Goal: Information Seeking & Learning: Learn about a topic

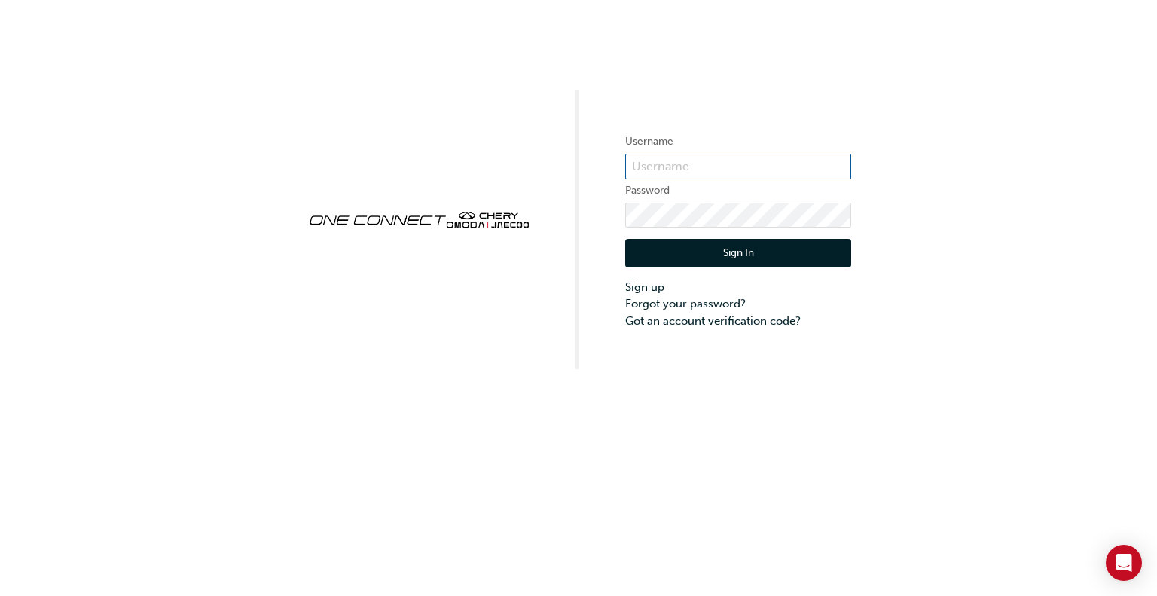
click at [753, 176] on input "text" at bounding box center [738, 167] width 226 height 26
click at [499, 359] on div "Username Password Sign In Sign up Forgot your password? Got an account verifica…" at bounding box center [578, 184] width 1157 height 369
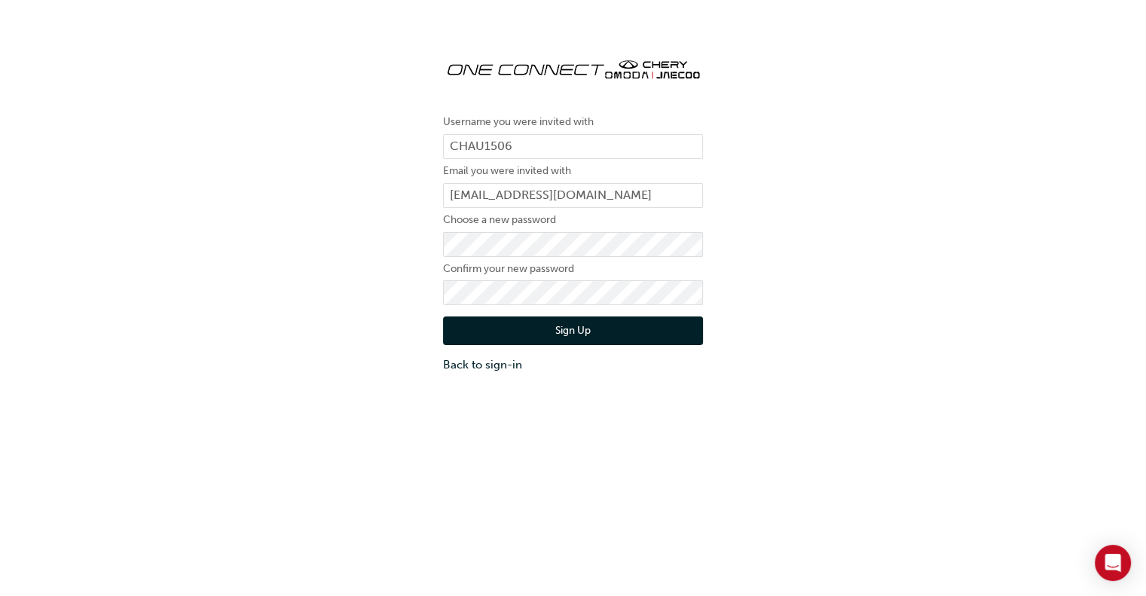
click at [530, 327] on button "Sign Up" at bounding box center [573, 330] width 260 height 29
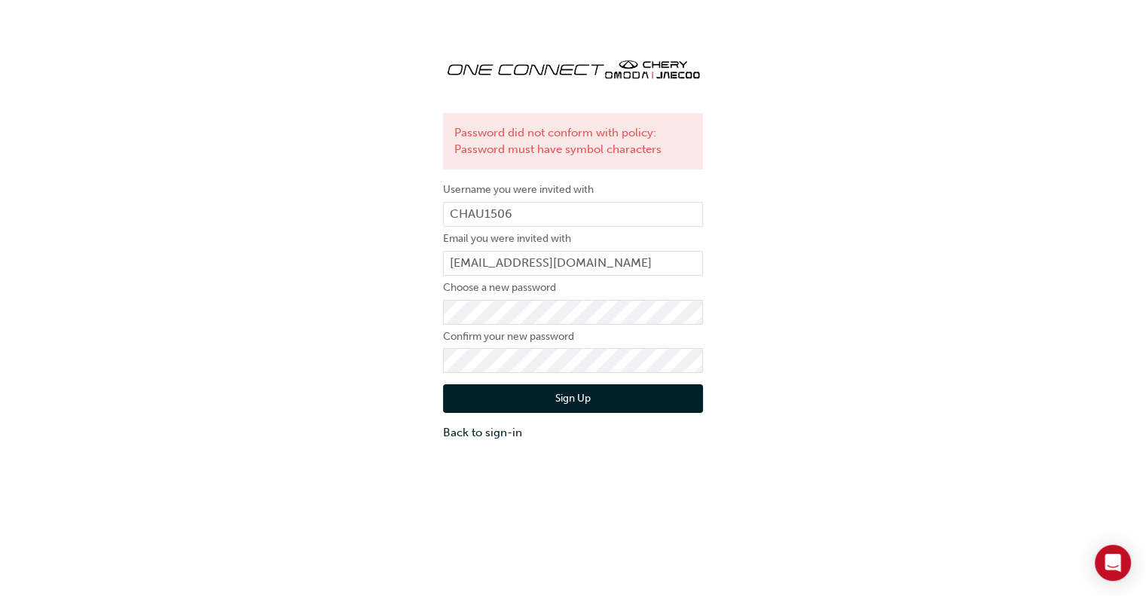
click at [556, 394] on button "Sign Up" at bounding box center [573, 398] width 260 height 29
click at [509, 434] on link "Back to sign-in" at bounding box center [573, 432] width 260 height 17
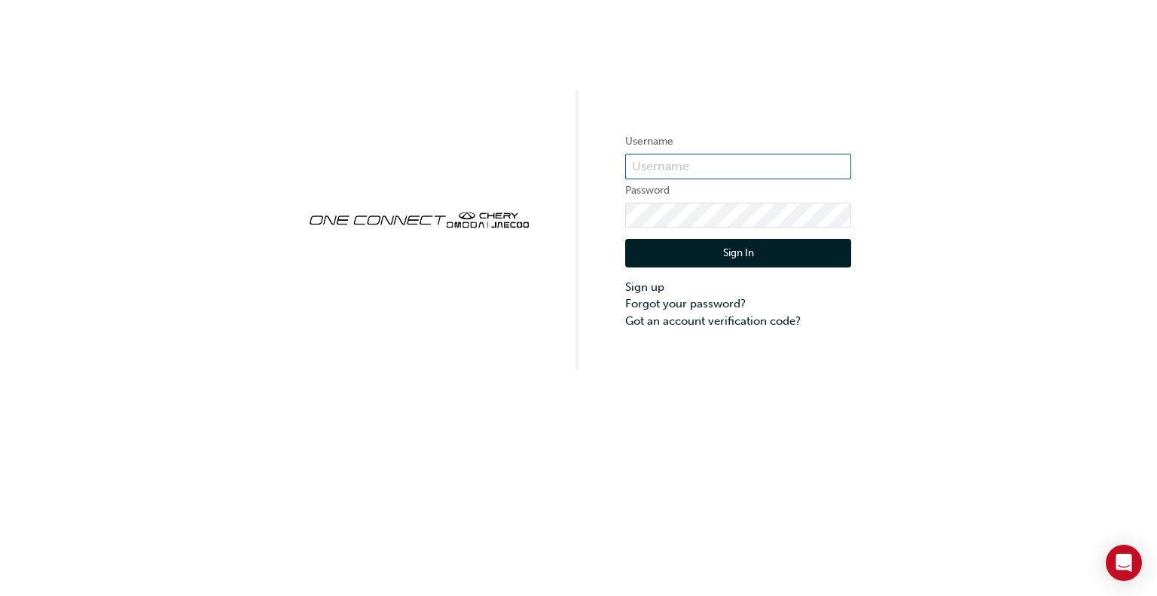
click at [720, 173] on input "text" at bounding box center [738, 167] width 226 height 26
type input "CHAU1506"
click at [780, 249] on button "Sign In" at bounding box center [738, 253] width 226 height 29
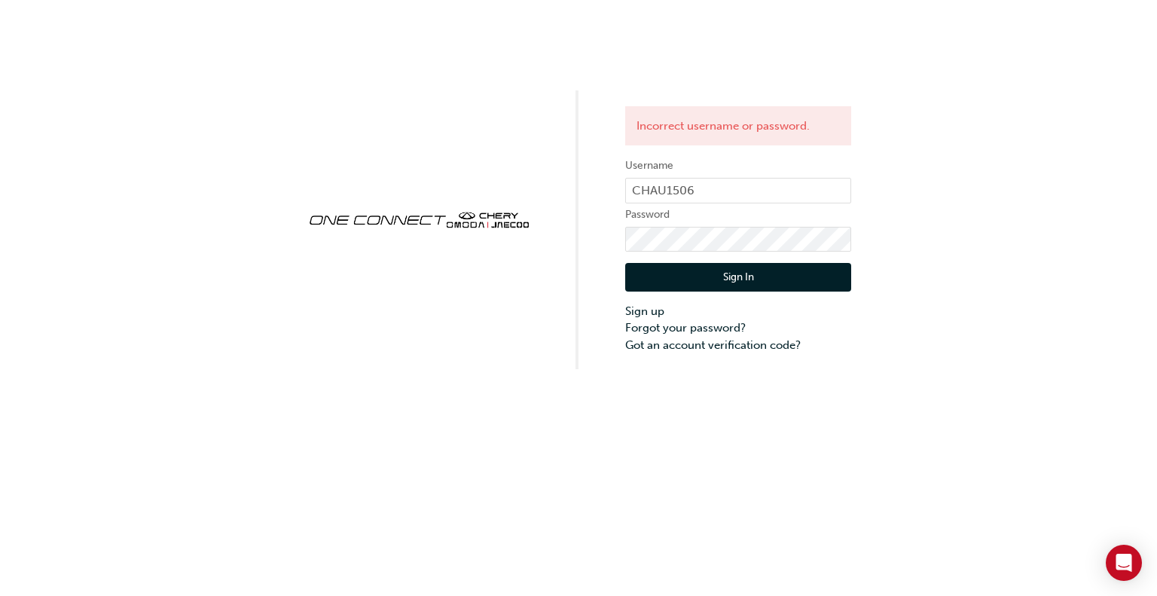
click at [716, 265] on button "Sign In" at bounding box center [738, 277] width 226 height 29
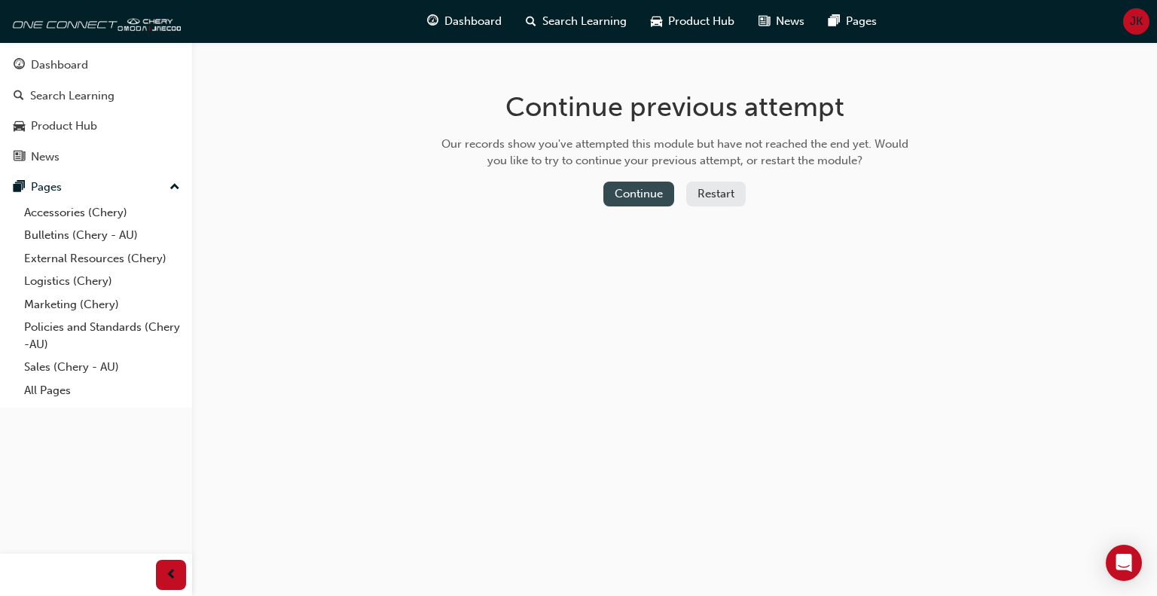
click at [633, 190] on button "Continue" at bounding box center [638, 194] width 71 height 25
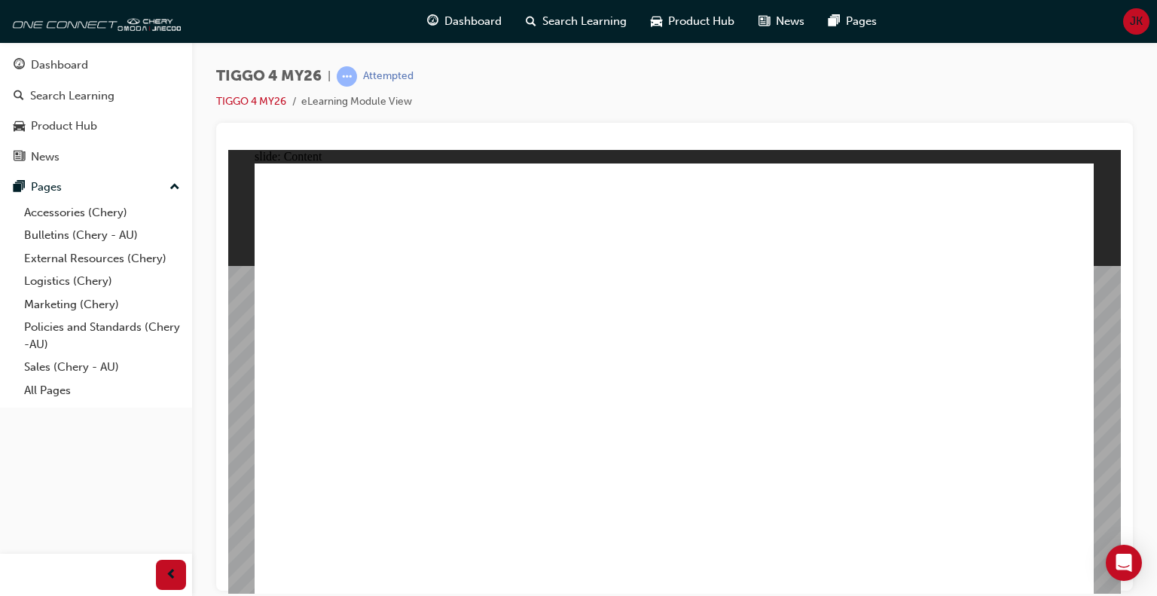
drag, startPoint x: 672, startPoint y: 307, endPoint x: 649, endPoint y: 308, distance: 22.6
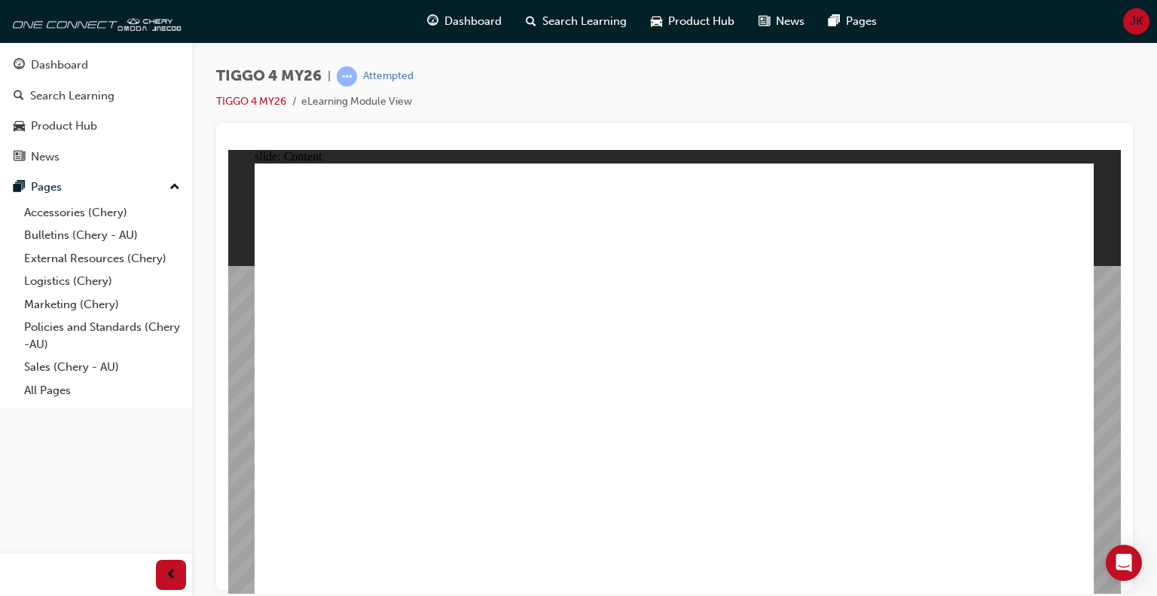
drag, startPoint x: 469, startPoint y: 353, endPoint x: 450, endPoint y: 363, distance: 21.6
click at [1101, 163] on div "slide: Content Rectangle 1 Rectangle 1 close.png Swipe down for HVAC controls a…" at bounding box center [674, 371] width 893 height 444
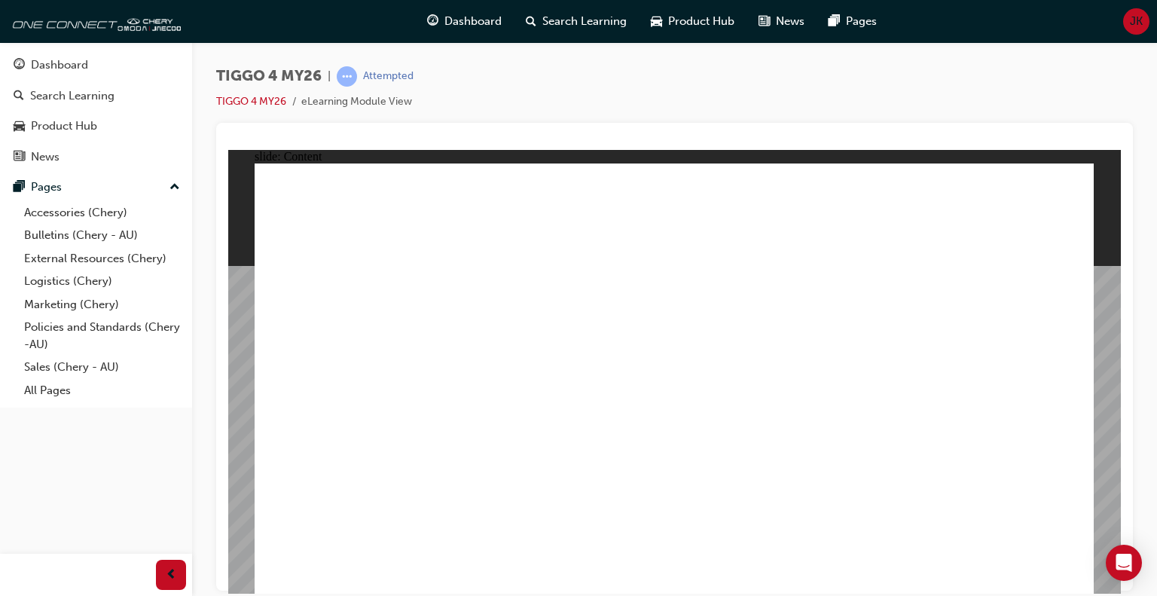
drag, startPoint x: 434, startPoint y: 227, endPoint x: 438, endPoint y: 234, distance: 8.8
drag, startPoint x: 456, startPoint y: 254, endPoint x: 421, endPoint y: 254, distance: 34.7
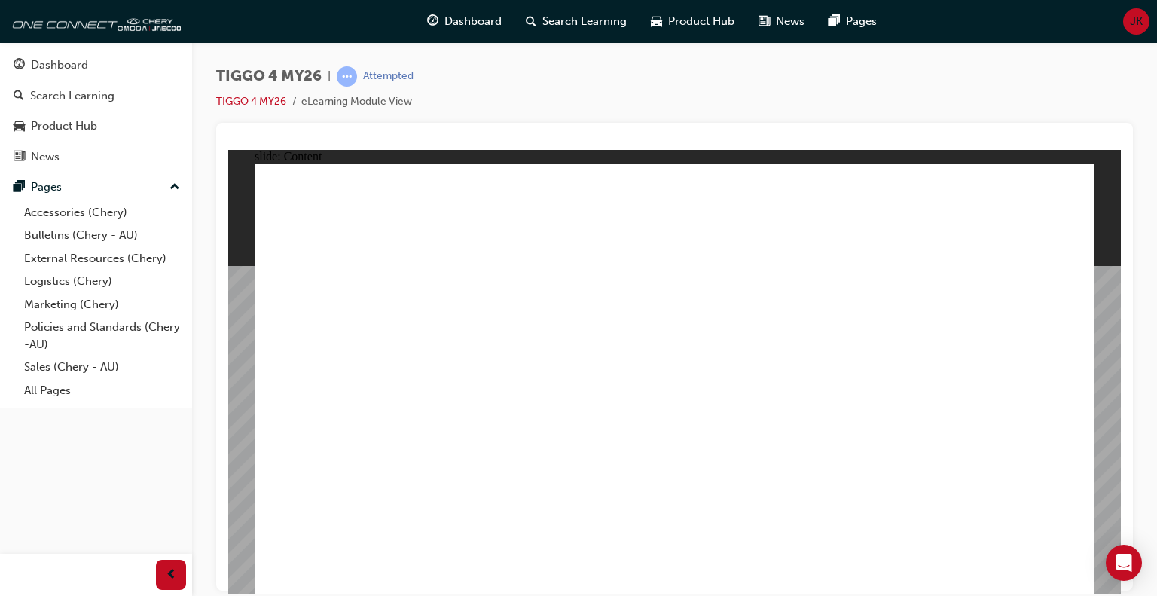
drag, startPoint x: 427, startPoint y: 218, endPoint x: 430, endPoint y: 205, distance: 13.9
drag, startPoint x: 431, startPoint y: 203, endPoint x: 482, endPoint y: 300, distance: 109.2
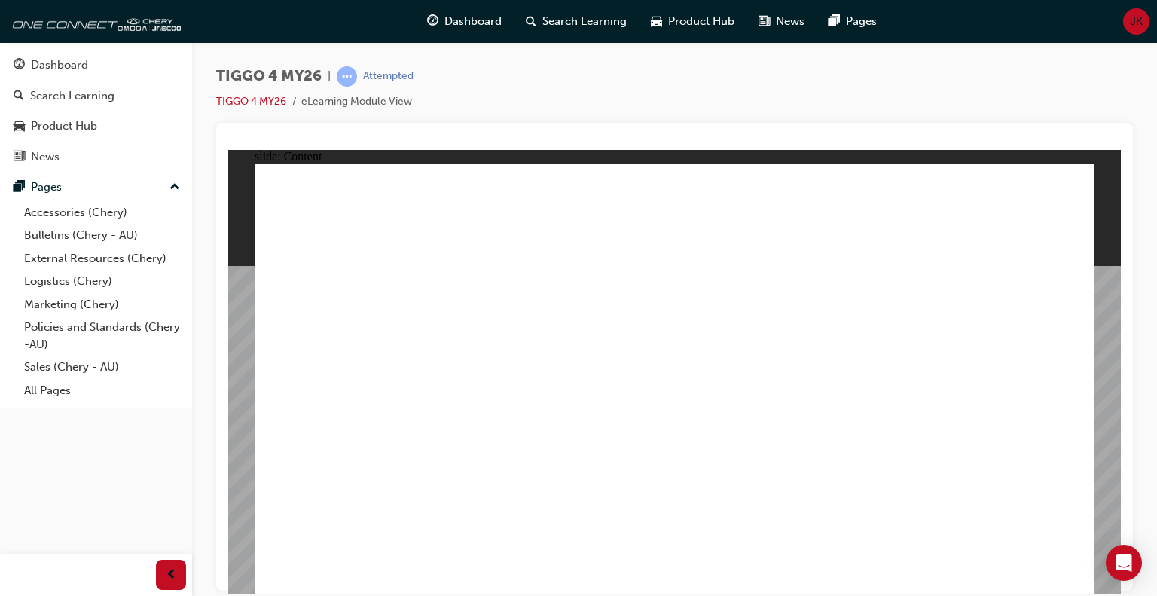
drag, startPoint x: 411, startPoint y: 515, endPoint x: 416, endPoint y: 522, distance: 9.2
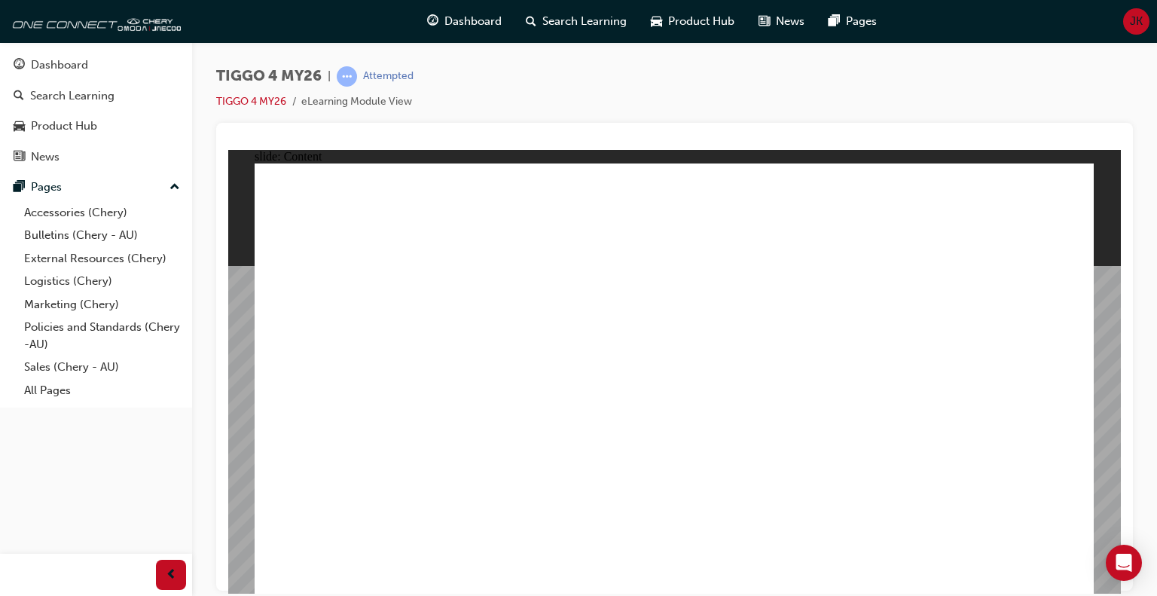
drag, startPoint x: 772, startPoint y: 296, endPoint x: 802, endPoint y: 299, distance: 29.5
drag, startPoint x: 841, startPoint y: 310, endPoint x: 855, endPoint y: 333, distance: 27.4
drag, startPoint x: 741, startPoint y: 372, endPoint x: 756, endPoint y: 359, distance: 19.7
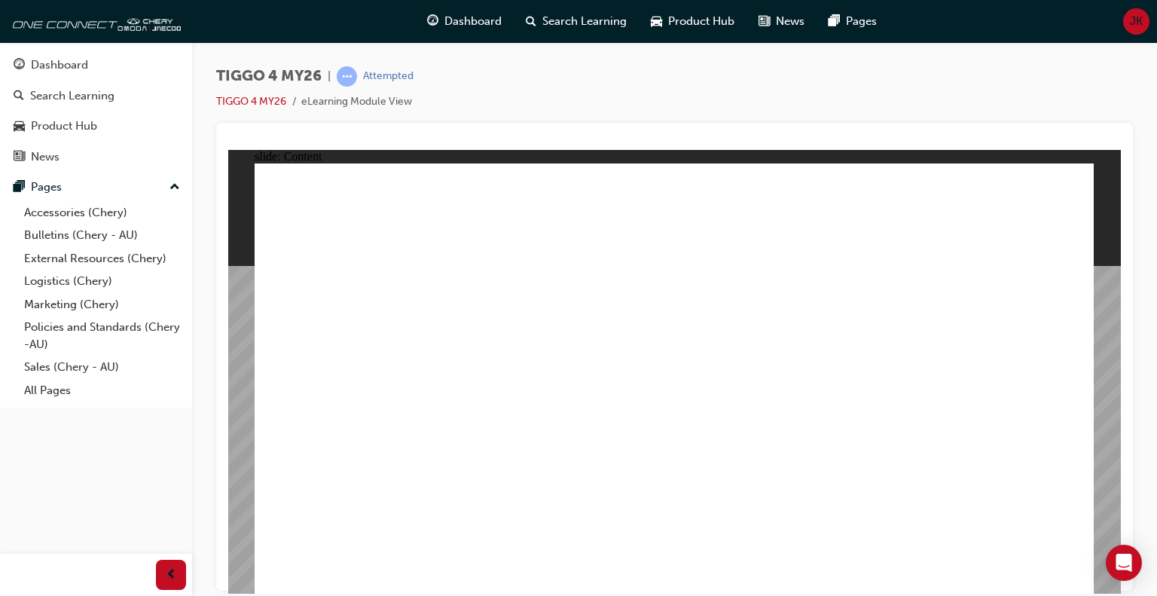
drag, startPoint x: 768, startPoint y: 268, endPoint x: 769, endPoint y: 281, distance: 12.8
drag, startPoint x: 767, startPoint y: 359, endPoint x: 768, endPoint y: 380, distance: 20.4
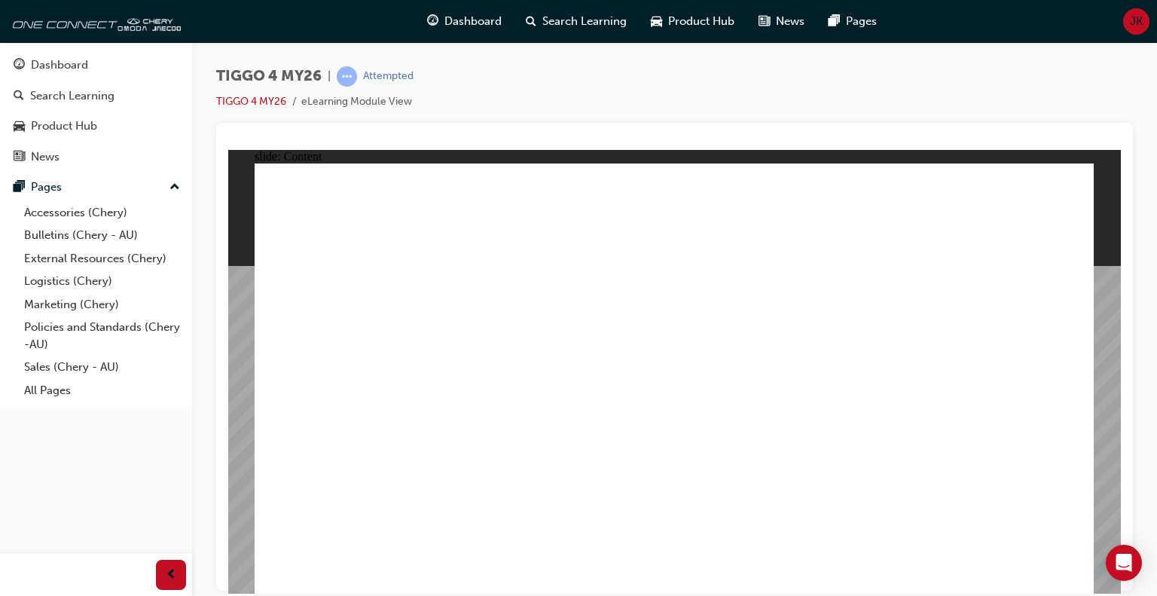
drag, startPoint x: 789, startPoint y: 443, endPoint x: 954, endPoint y: 498, distance: 173.9
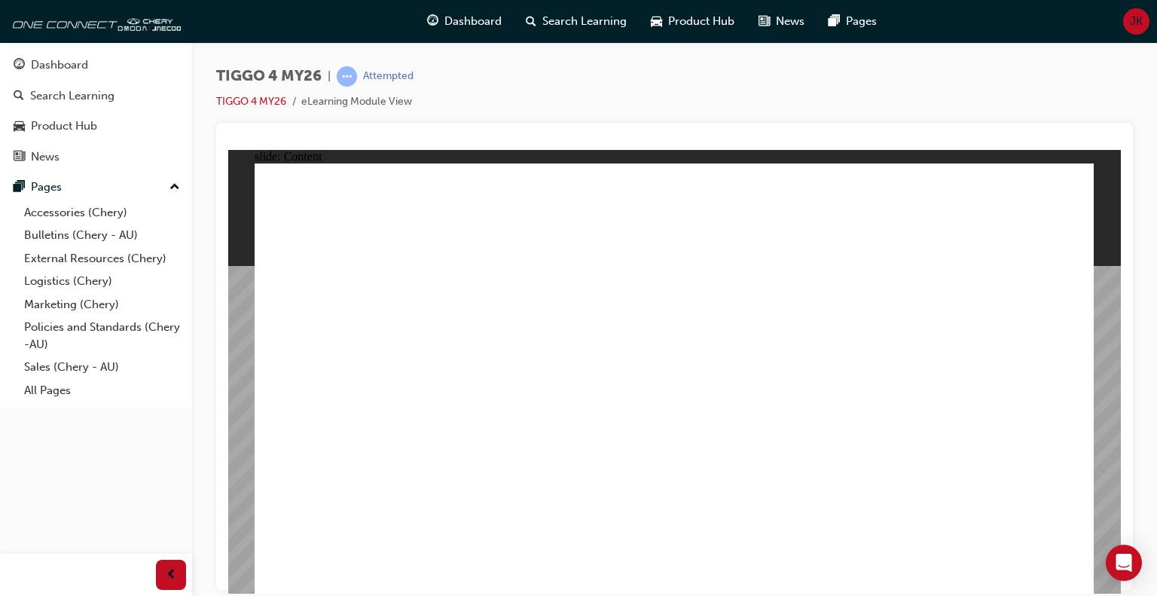
drag, startPoint x: 652, startPoint y: 337, endPoint x: 674, endPoint y: 318, distance: 28.8
drag, startPoint x: 690, startPoint y: 291, endPoint x: 734, endPoint y: 311, distance: 48.2
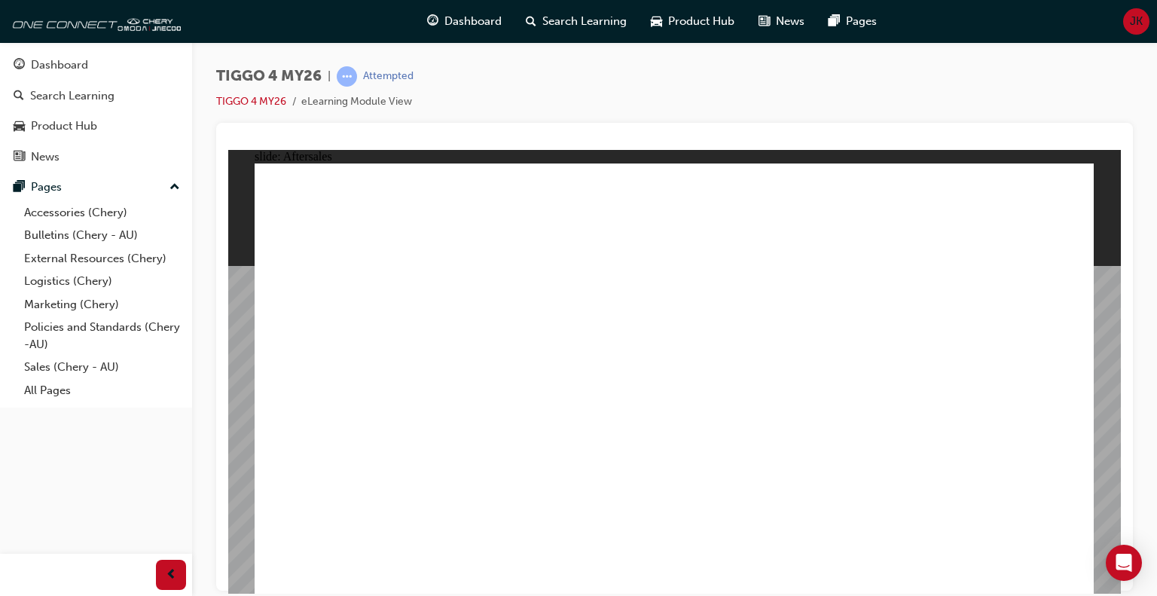
drag, startPoint x: 460, startPoint y: 409, endPoint x: 527, endPoint y: 411, distance: 67.8
drag, startPoint x: 657, startPoint y: 395, endPoint x: 675, endPoint y: 395, distance: 18.1
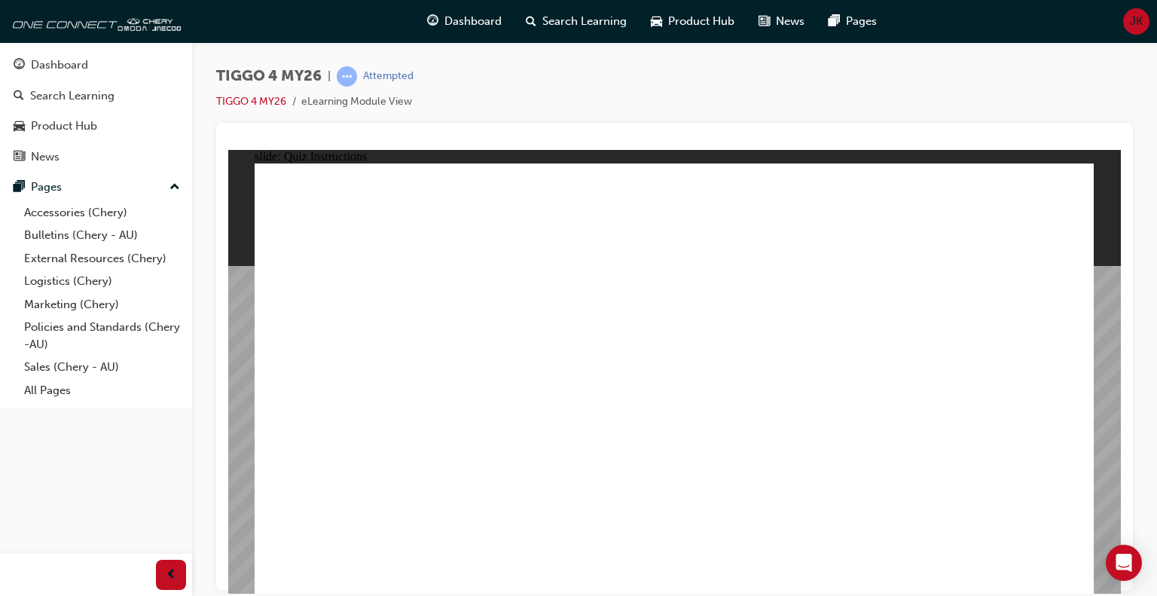
radio input "true"
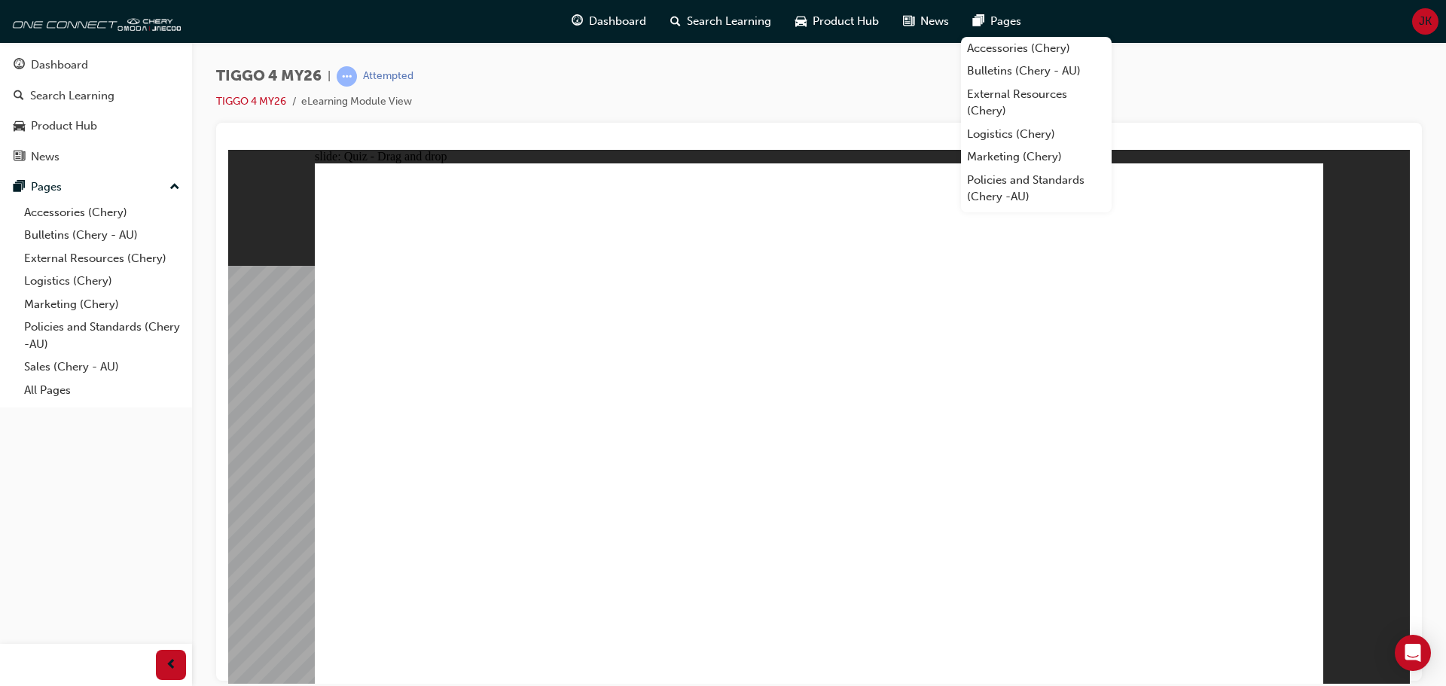
drag, startPoint x: 720, startPoint y: 159, endPoint x: 748, endPoint y: 139, distance: 34.1
click at [748, 149] on html "slide: Quiz - Drag and drop Rectangle 7 Rectangle 1 Question 2 Drag and drop ea…" at bounding box center [819, 416] width 1182 height 534
drag, startPoint x: 1035, startPoint y: 338, endPoint x: 455, endPoint y: 528, distance: 610.3
drag, startPoint x: 612, startPoint y: 334, endPoint x: 620, endPoint y: 549, distance: 215.6
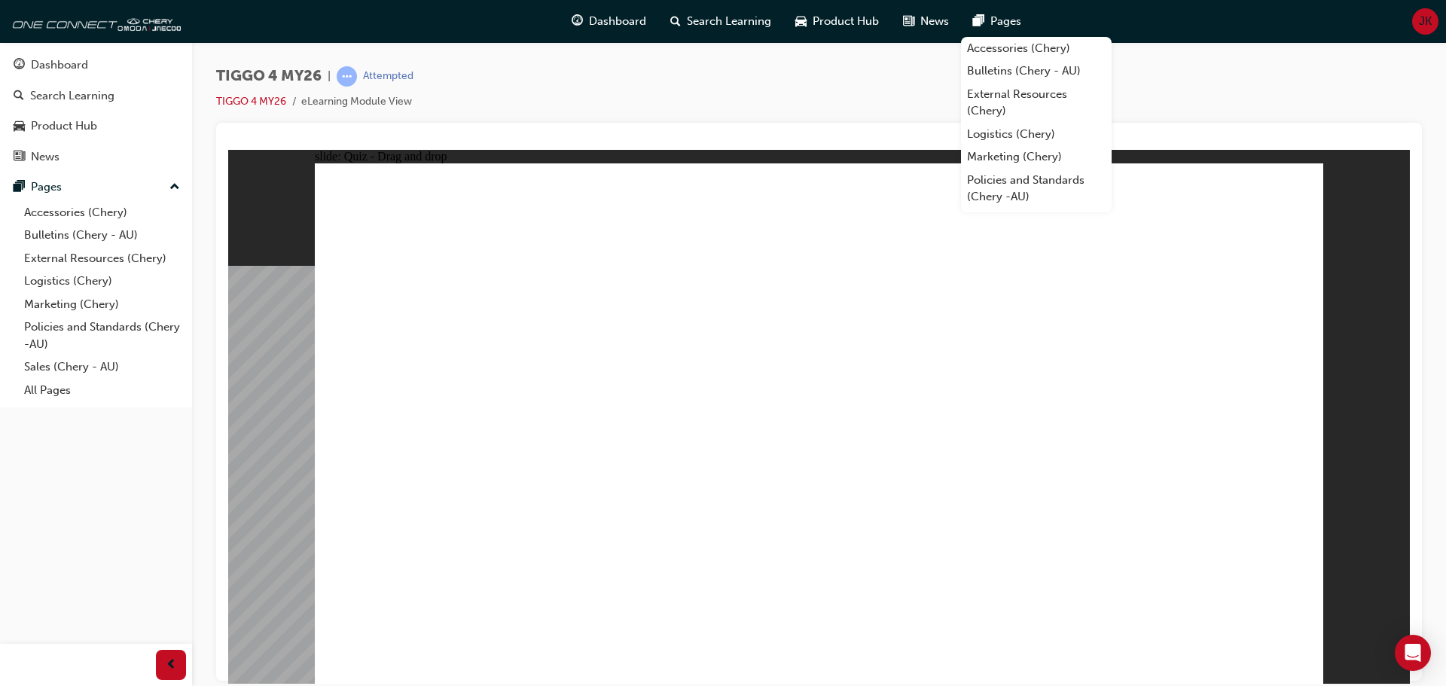
drag, startPoint x: 439, startPoint y: 327, endPoint x: 814, endPoint y: 506, distance: 415.8
drag, startPoint x: 749, startPoint y: 334, endPoint x: 950, endPoint y: 542, distance: 289.8
drag, startPoint x: 1165, startPoint y: 345, endPoint x: 1153, endPoint y: 542, distance: 197.7
drag, startPoint x: 778, startPoint y: 488, endPoint x: 779, endPoint y: 499, distance: 11.3
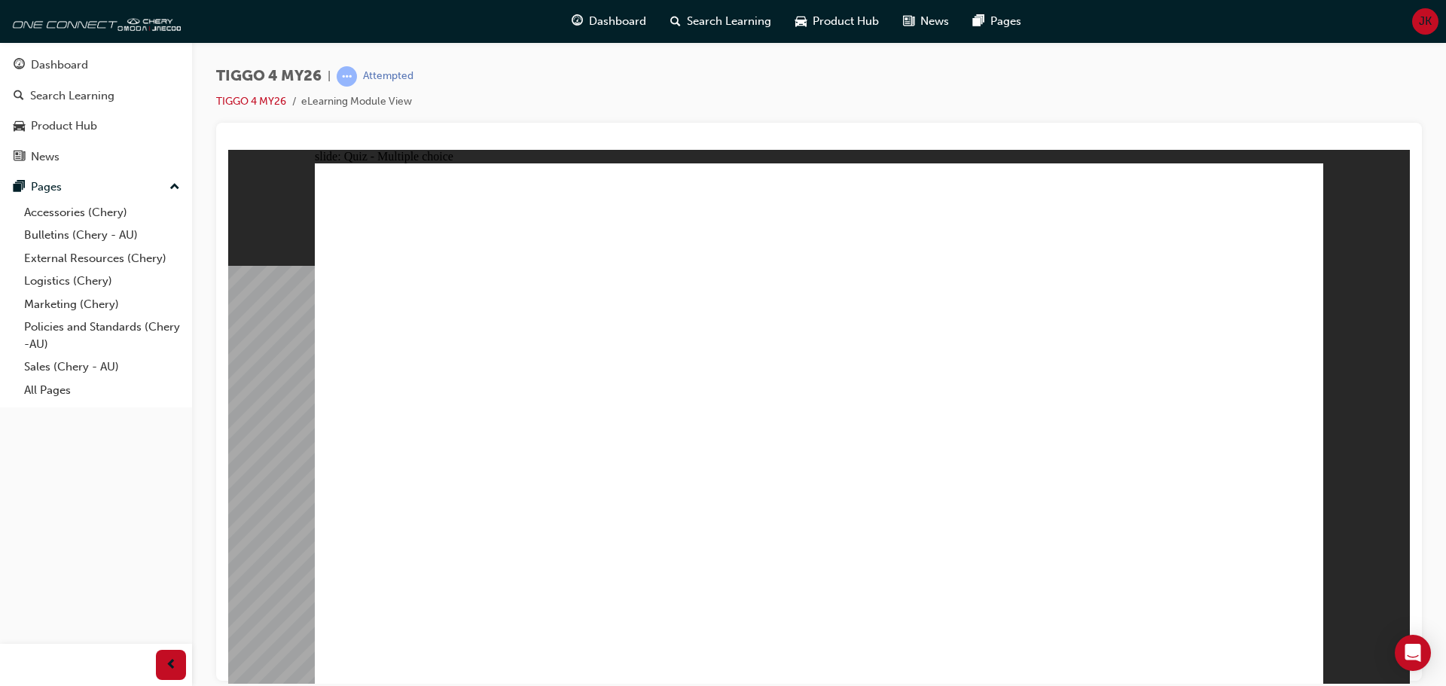
click at [1156, 70] on div "TIGGO 4 MY26 | Attempted TIGGO 4 MY26 eLearning Module View" at bounding box center [819, 94] width 1206 height 56
radio input "true"
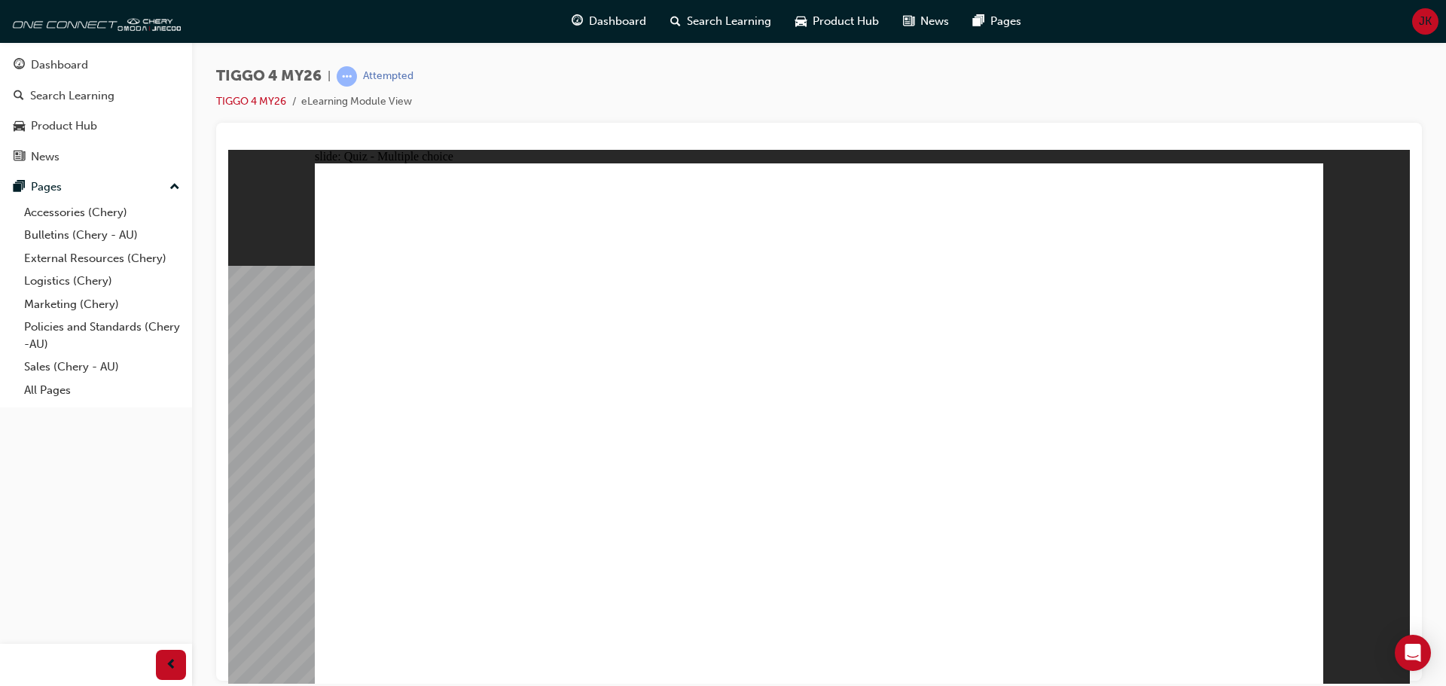
radio input "true"
drag, startPoint x: 1154, startPoint y: 408, endPoint x: 1135, endPoint y: 412, distance: 19.4
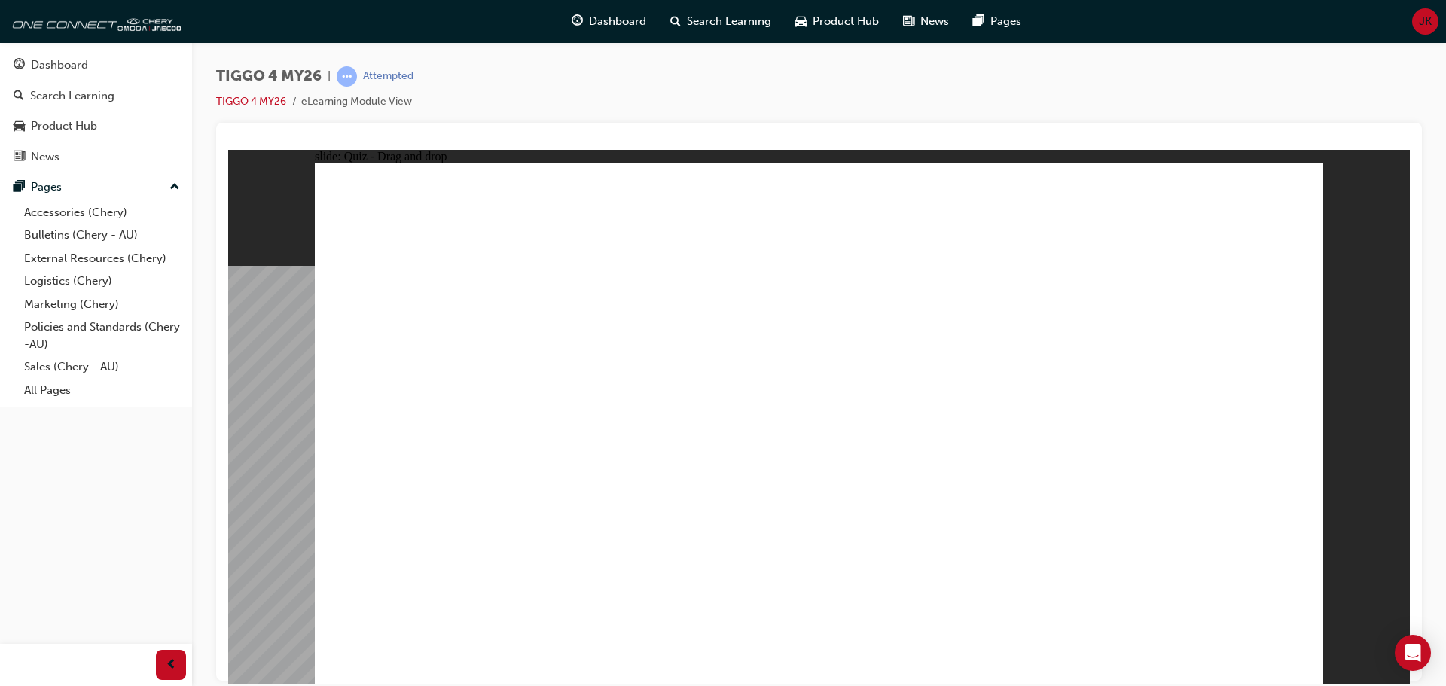
drag, startPoint x: 648, startPoint y: 368, endPoint x: 881, endPoint y: 284, distance: 247.6
drag, startPoint x: 681, startPoint y: 441, endPoint x: 684, endPoint y: 469, distance: 28.0
drag, startPoint x: 628, startPoint y: 469, endPoint x: 927, endPoint y: 395, distance: 308.8
drag, startPoint x: 947, startPoint y: 387, endPoint x: 1283, endPoint y: 321, distance: 342.5
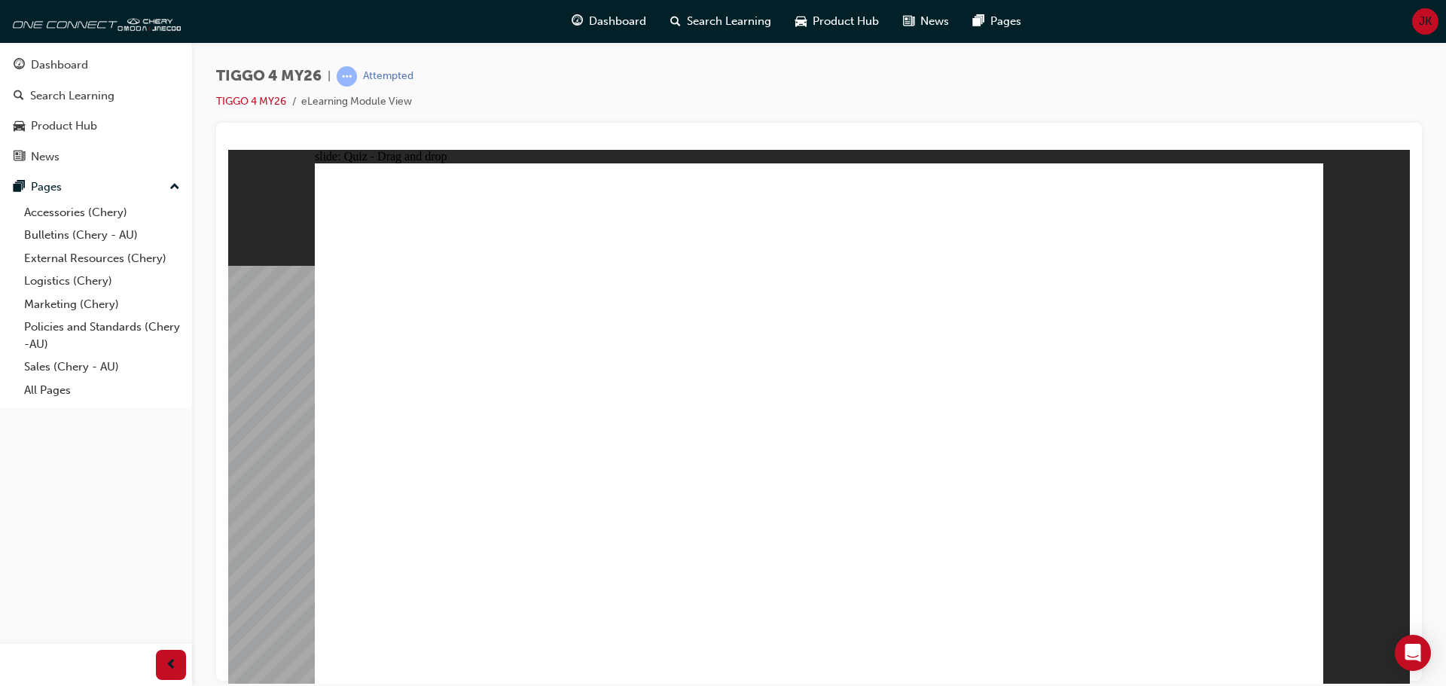
drag, startPoint x: 940, startPoint y: 346, endPoint x: 1156, endPoint y: 356, distance: 216.4
drag, startPoint x: 425, startPoint y: 374, endPoint x: 909, endPoint y: 333, distance: 486.1
drag, startPoint x: 484, startPoint y: 475, endPoint x: 939, endPoint y: 402, distance: 460.0
drag, startPoint x: 505, startPoint y: 540, endPoint x: 1211, endPoint y: 368, distance: 727.2
drag, startPoint x: 530, startPoint y: 439, endPoint x: 556, endPoint y: 449, distance: 27.4
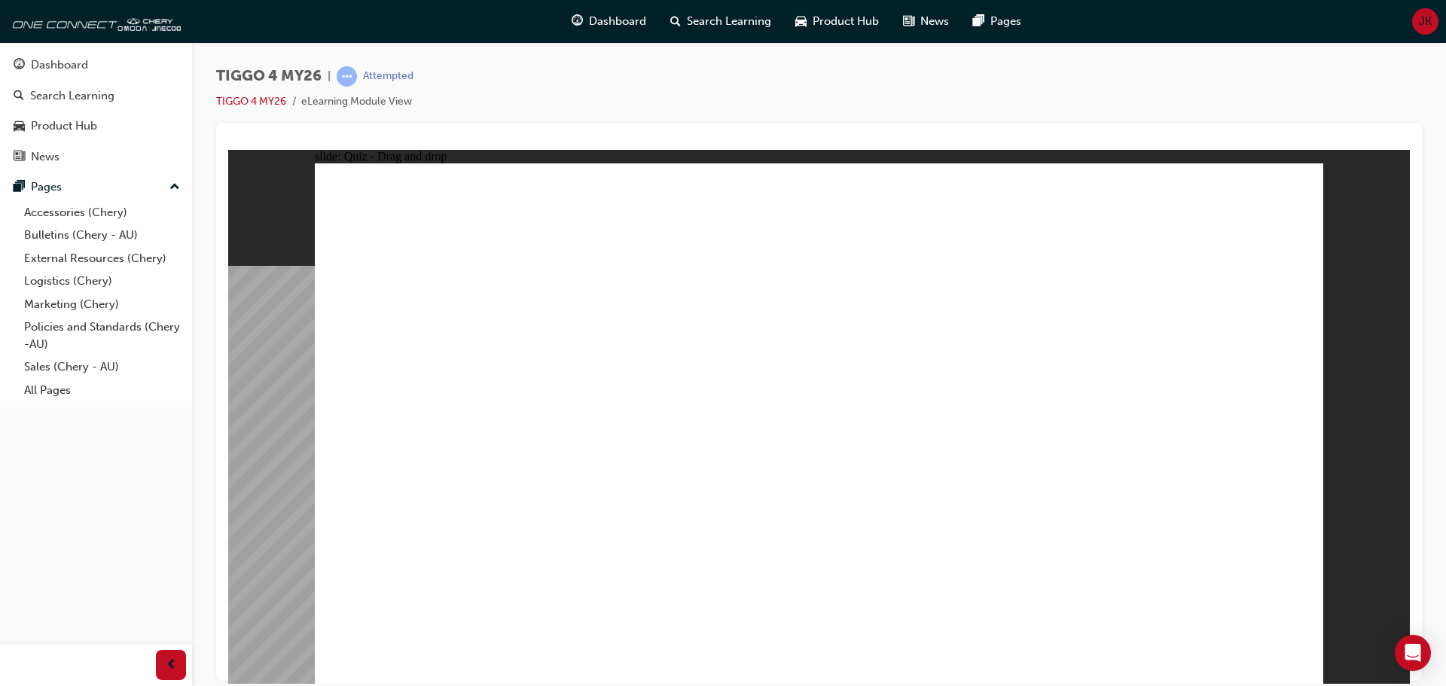
drag, startPoint x: 475, startPoint y: 444, endPoint x: 1205, endPoint y: 433, distance: 730.1
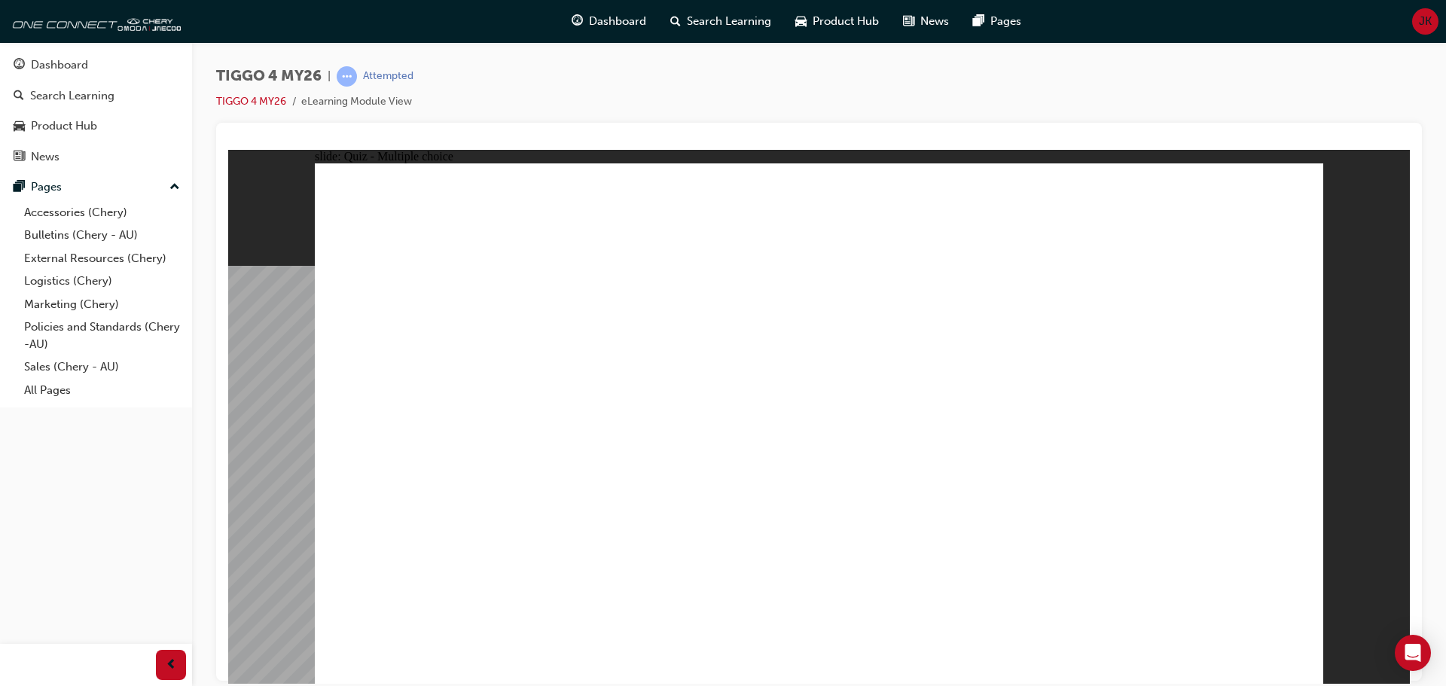
radio input "true"
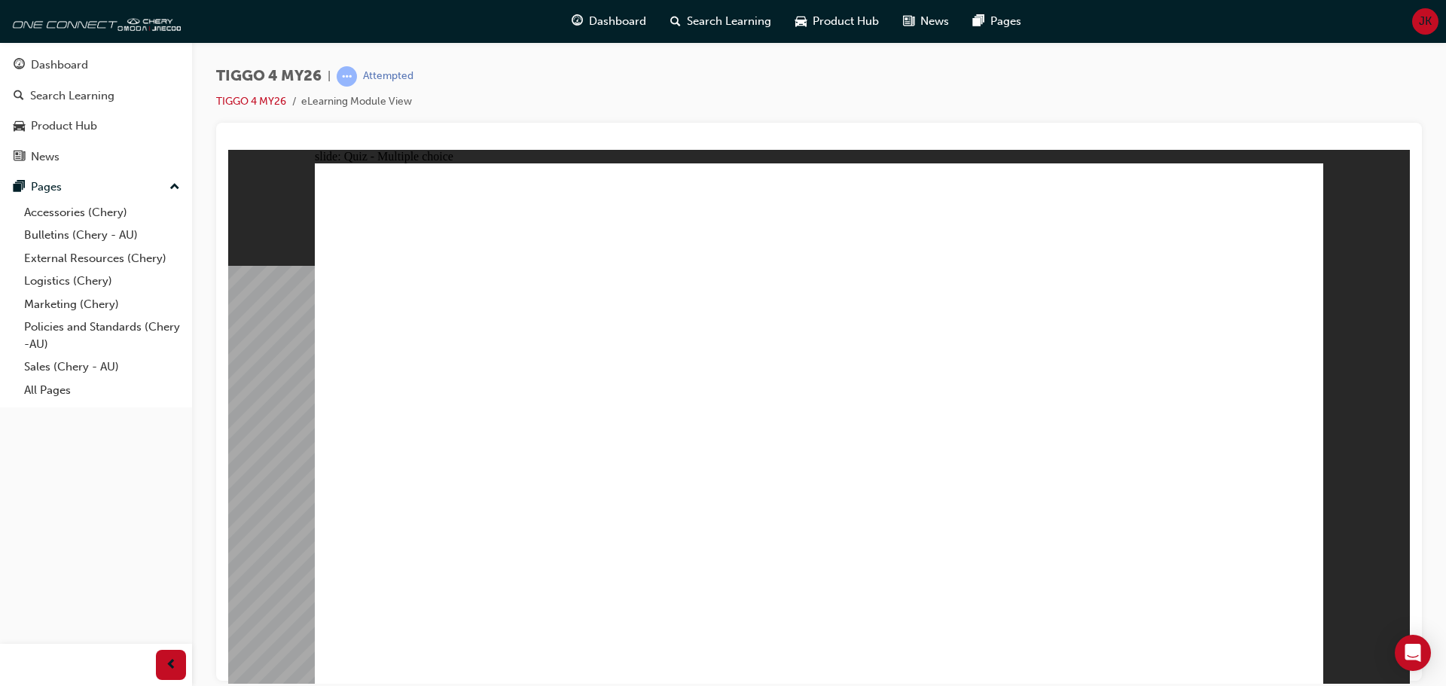
drag, startPoint x: 779, startPoint y: 520, endPoint x: 799, endPoint y: 521, distance: 20.4
radio input "true"
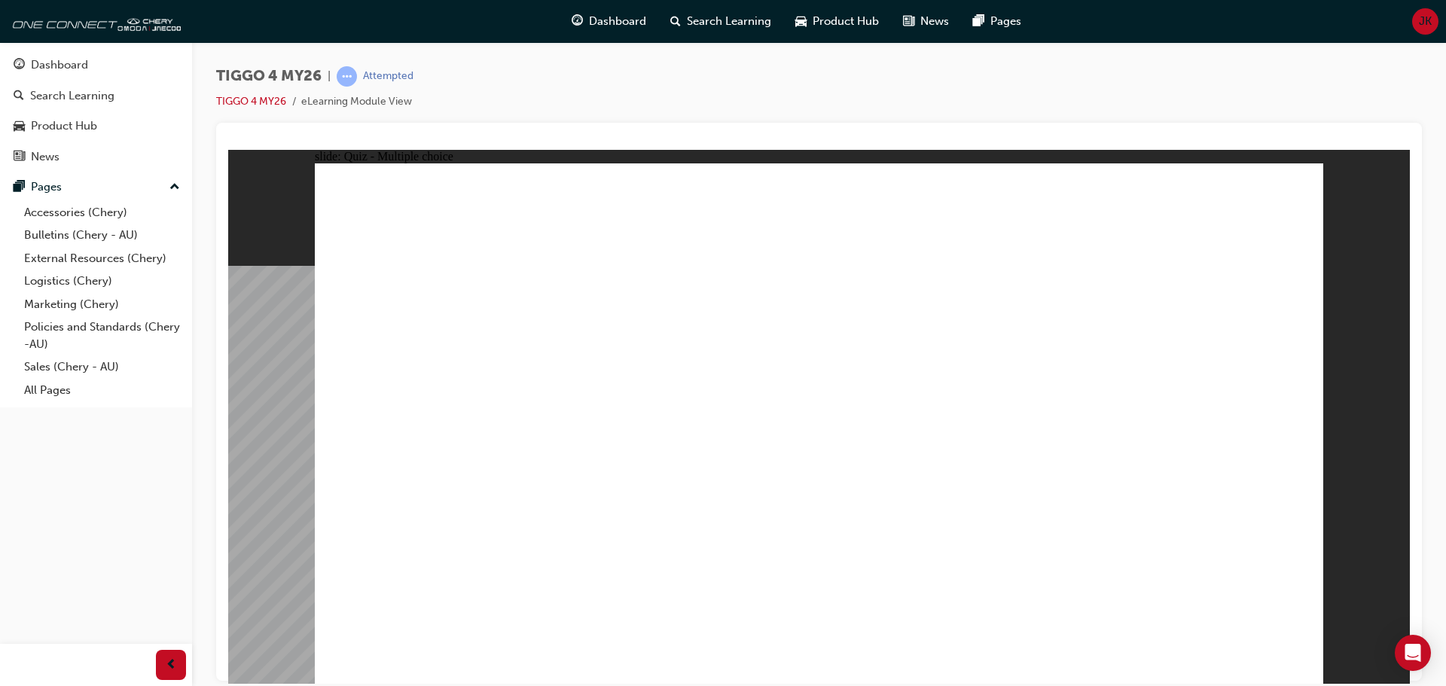
radio input "true"
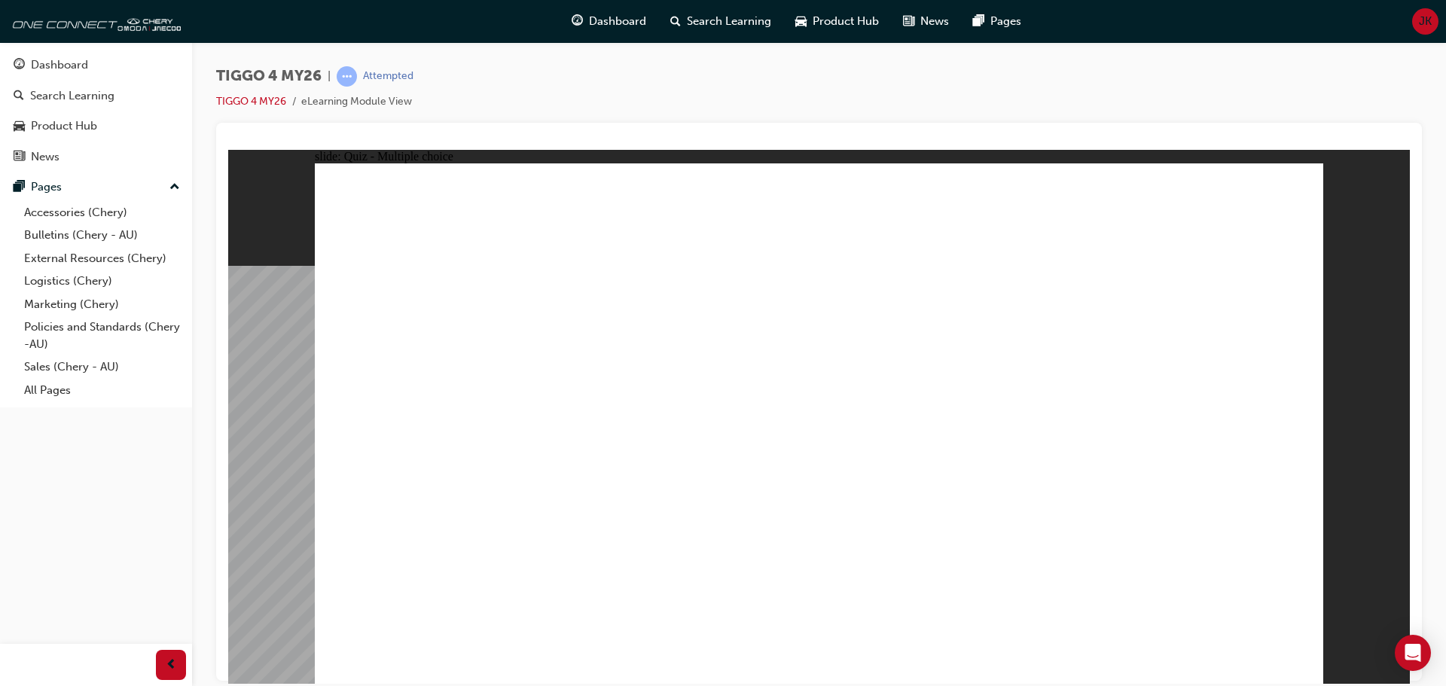
radio input "true"
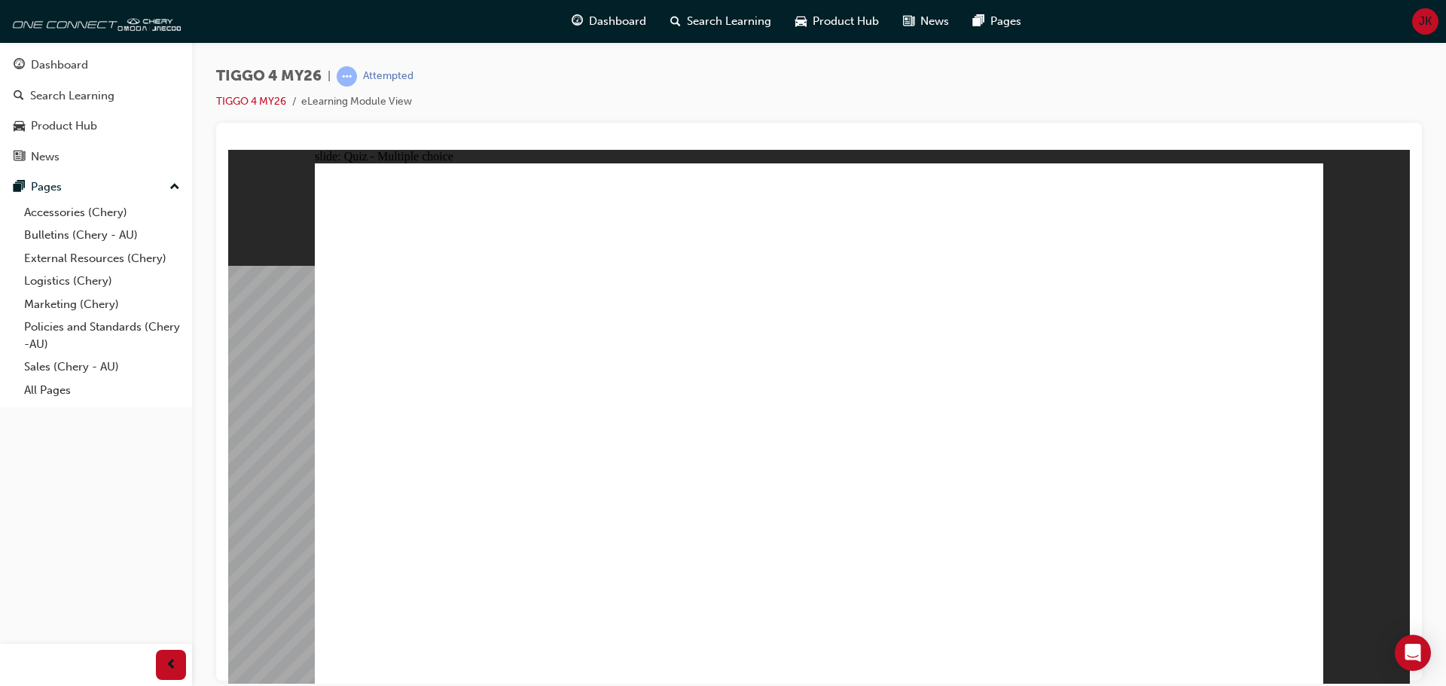
radio input "true"
